Goal: Information Seeking & Learning: Learn about a topic

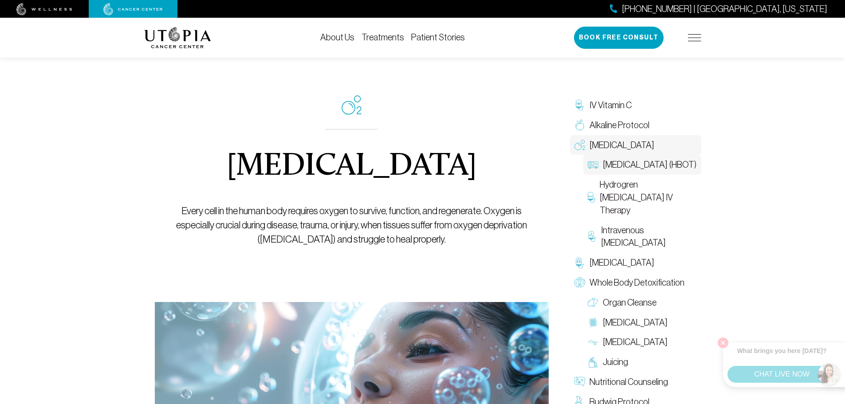
click at [624, 171] on span "[MEDICAL_DATA] (HBOT)" at bounding box center [650, 164] width 94 height 13
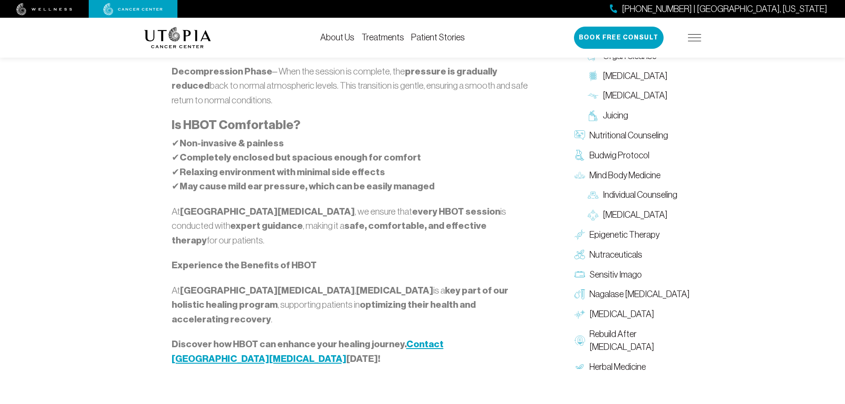
scroll to position [1242, 0]
